Goal: Check status: Check status

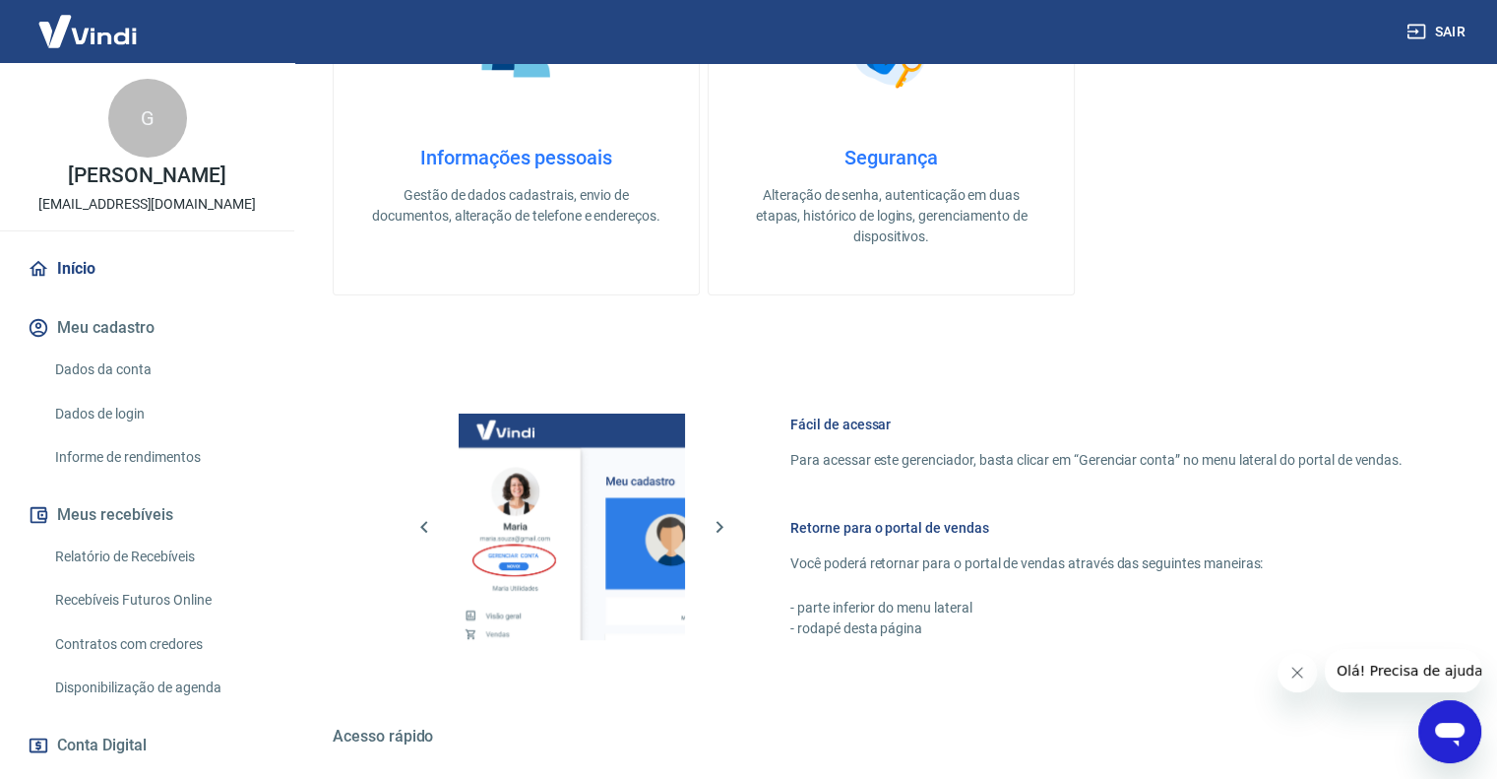
scroll to position [775, 0]
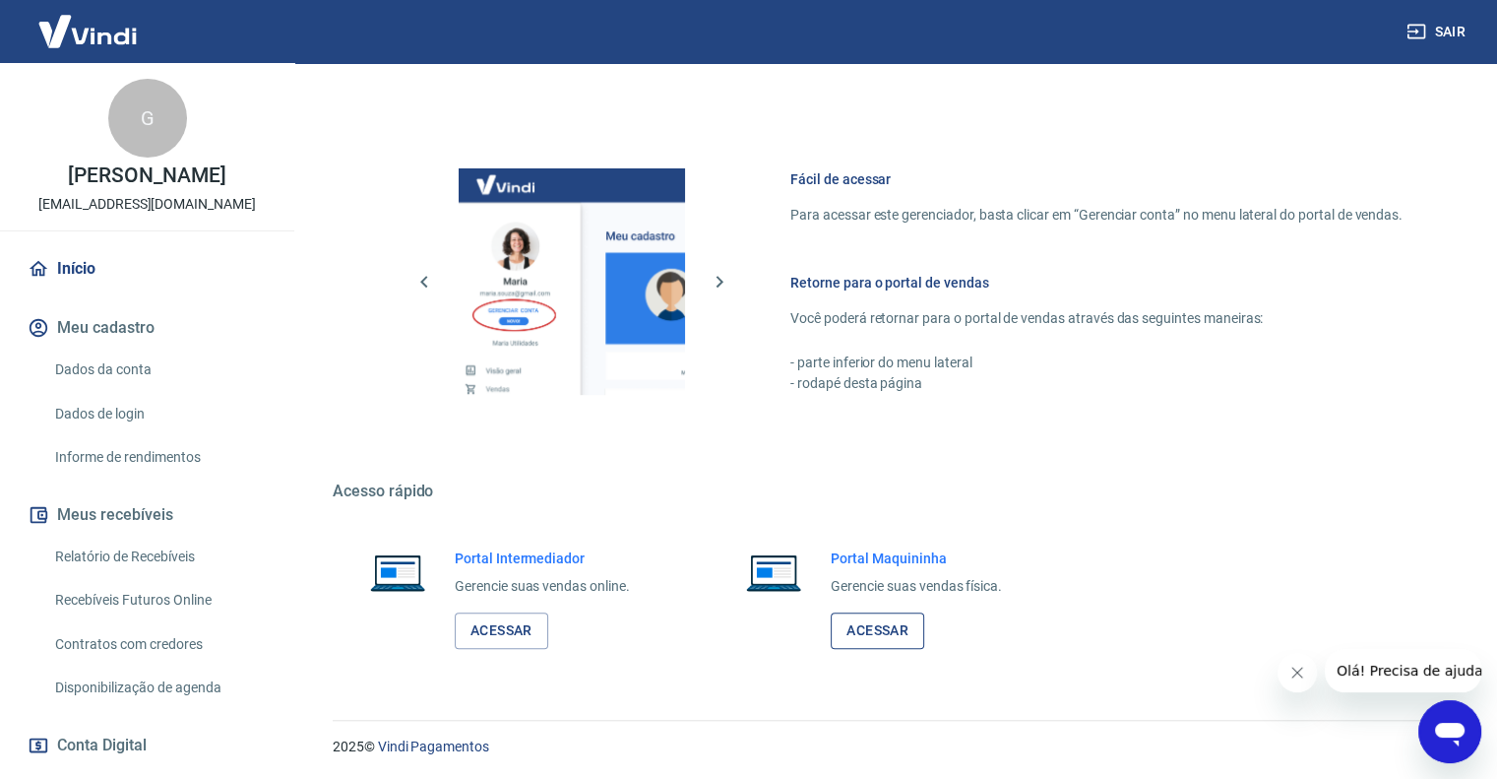
click at [895, 636] on link "Acessar" at bounding box center [878, 630] width 94 height 36
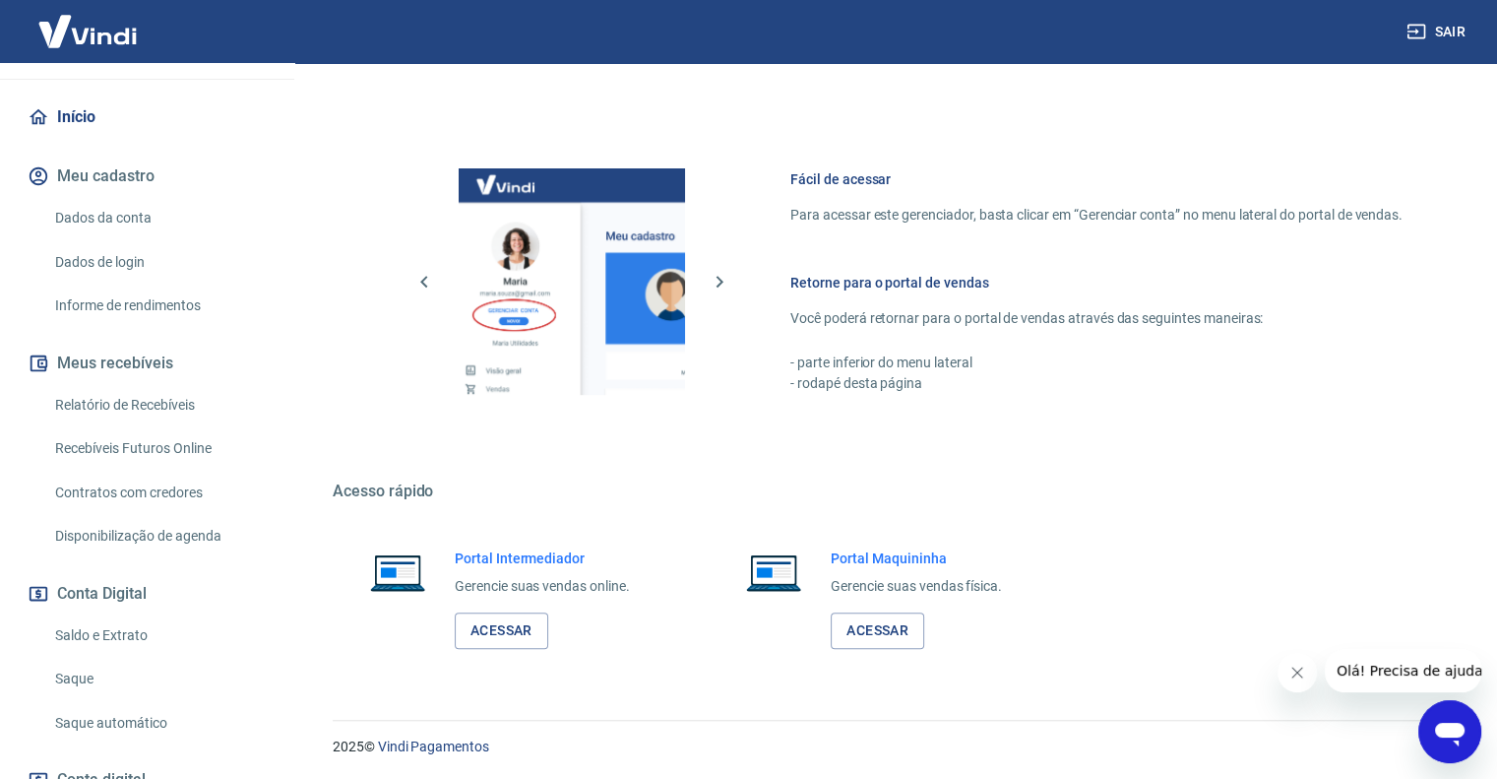
scroll to position [197, 0]
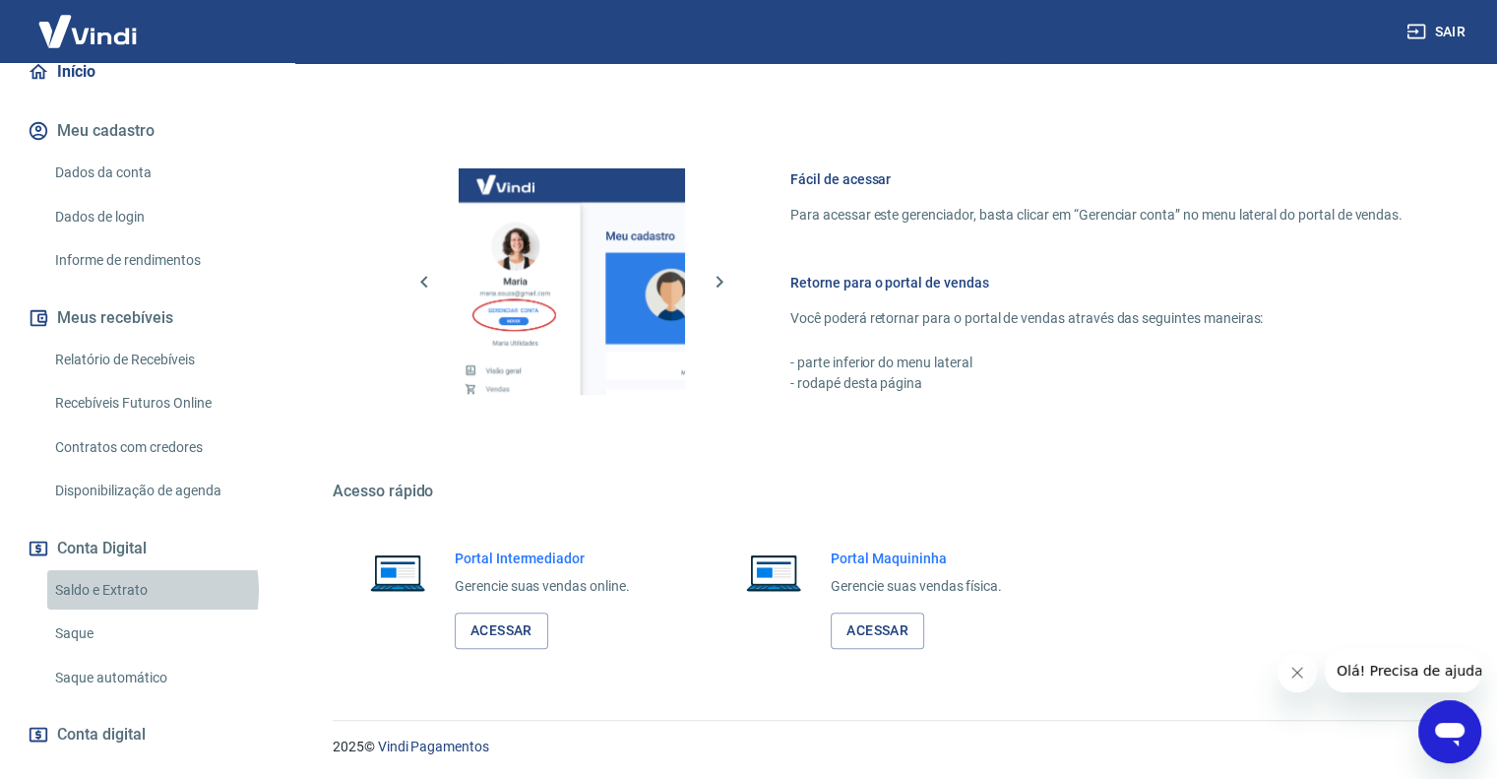
click at [114, 610] on link "Saldo e Extrato" at bounding box center [158, 590] width 223 height 40
